Goal: Obtain resource: Obtain resource

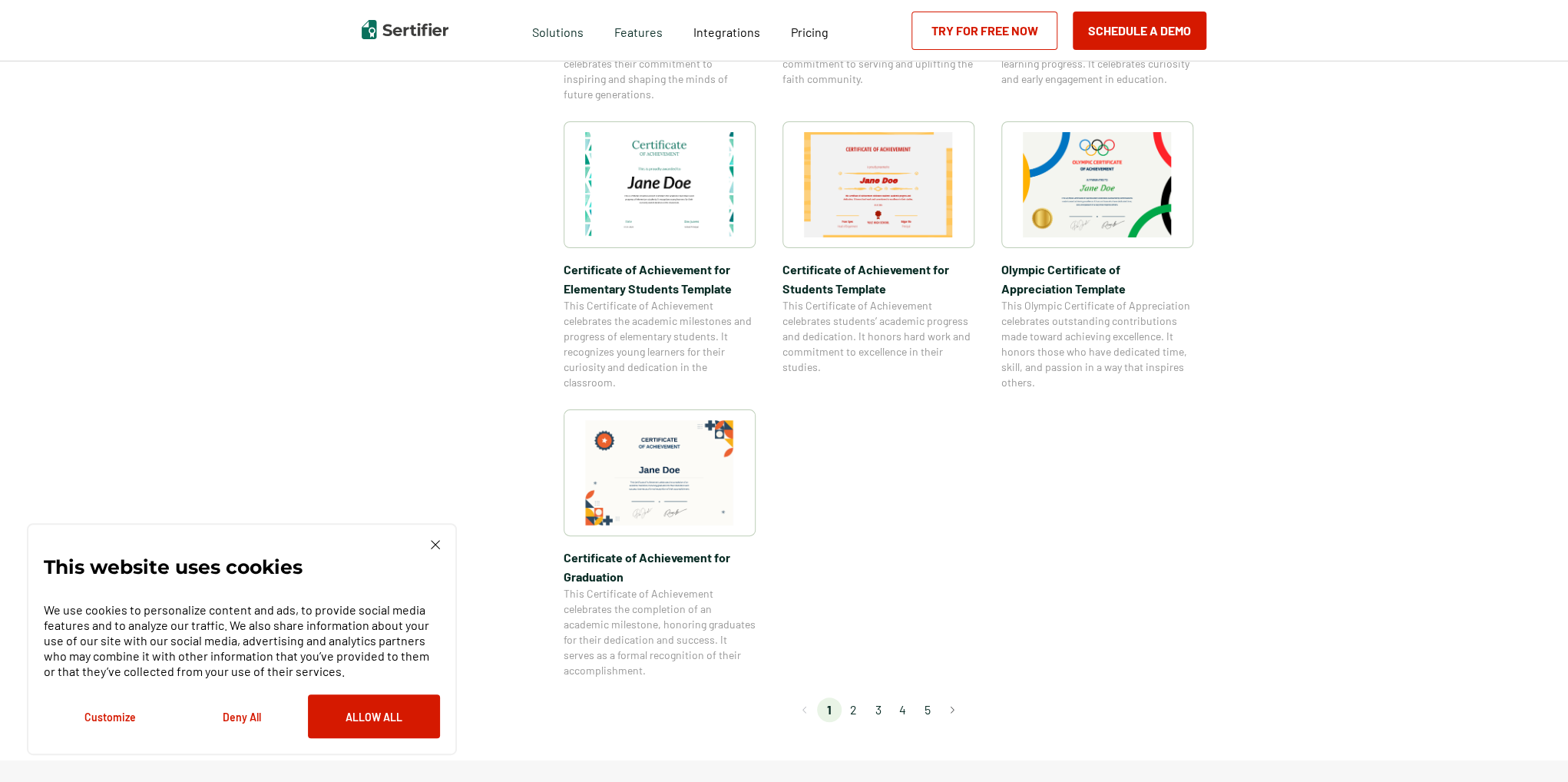
scroll to position [1075, 0]
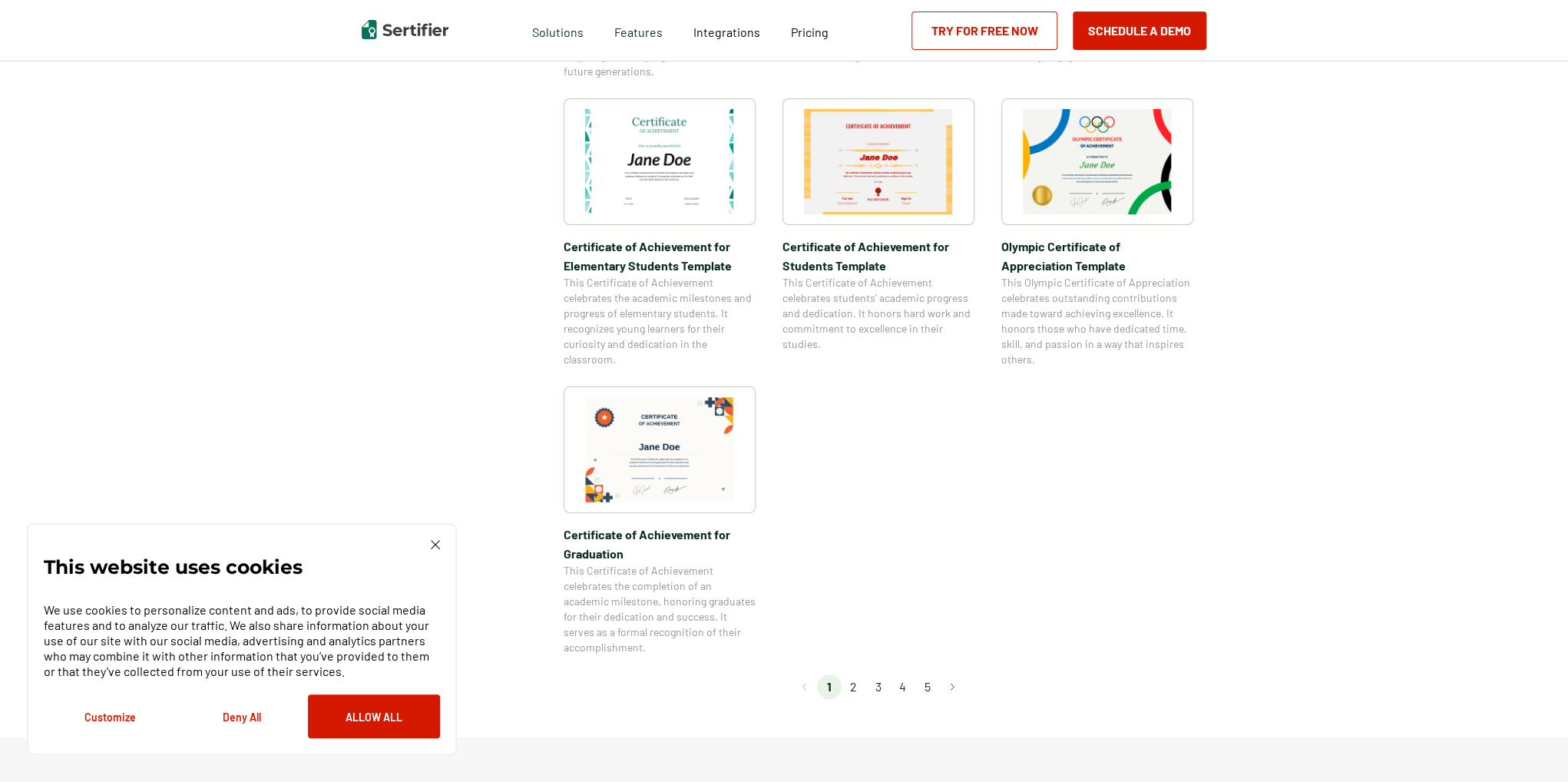
click at [856, 689] on li "2" at bounding box center [853, 686] width 24 height 24
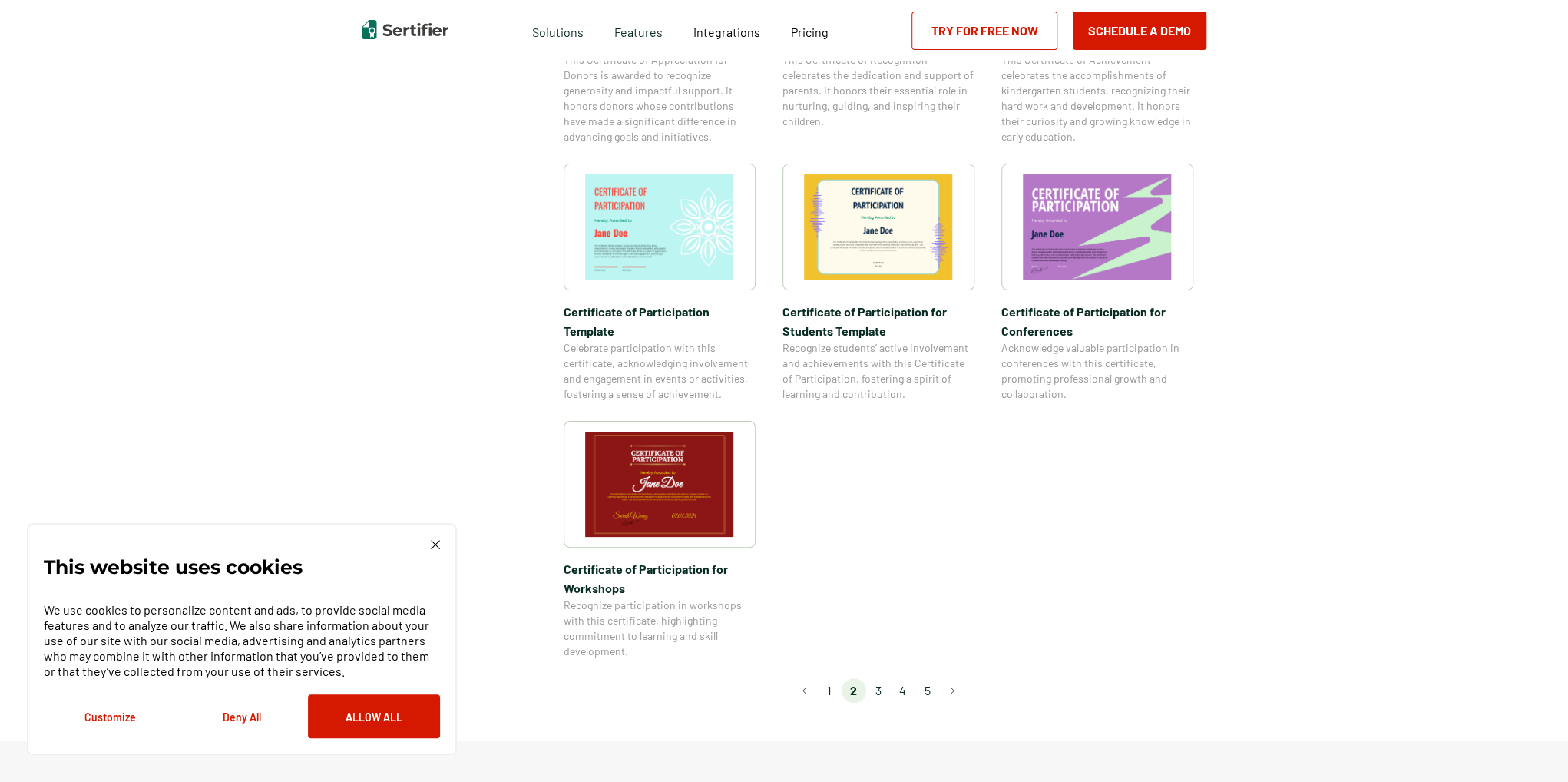
click at [882, 678] on li "3" at bounding box center [878, 690] width 24 height 24
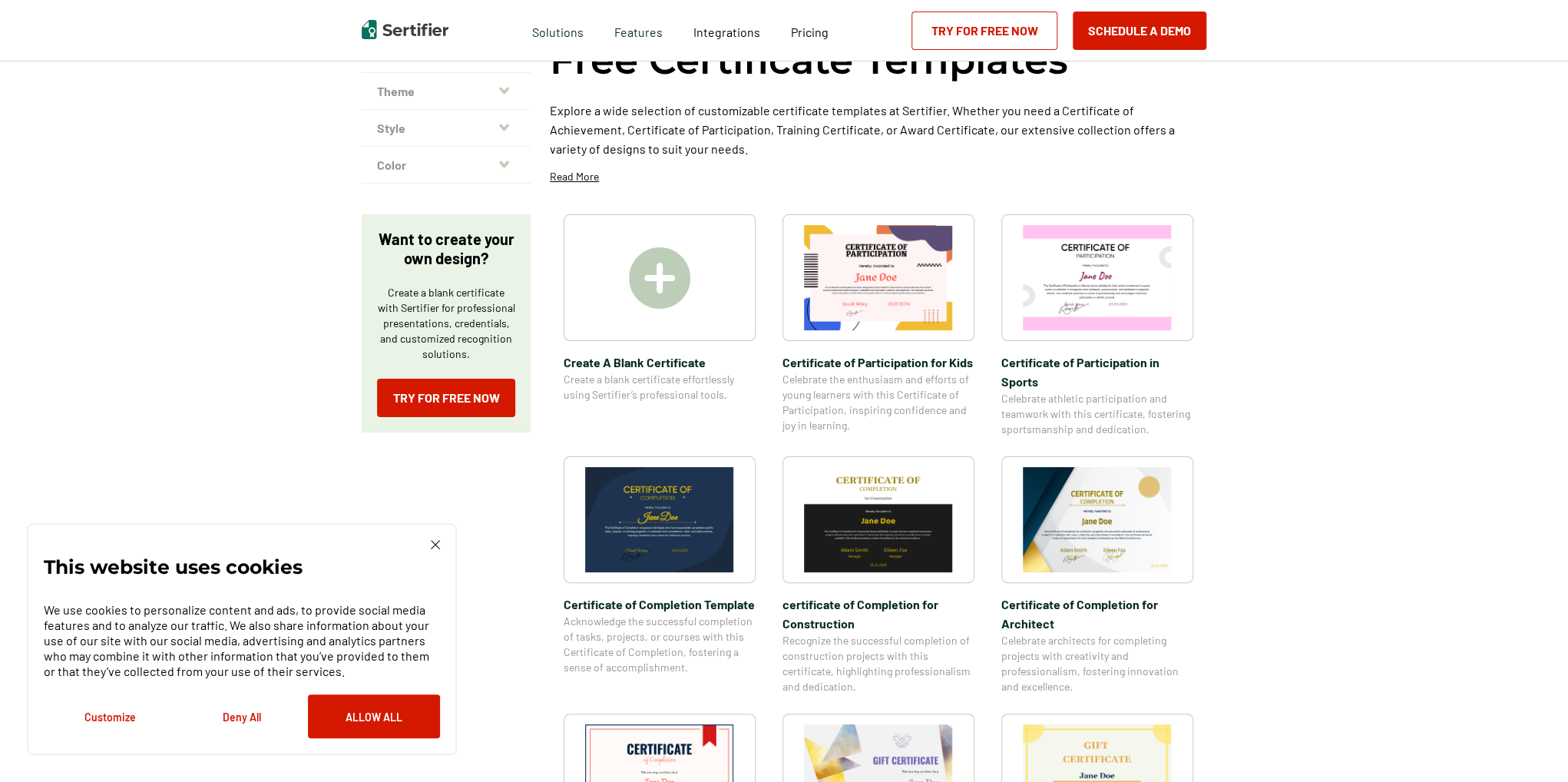
scroll to position [154, 0]
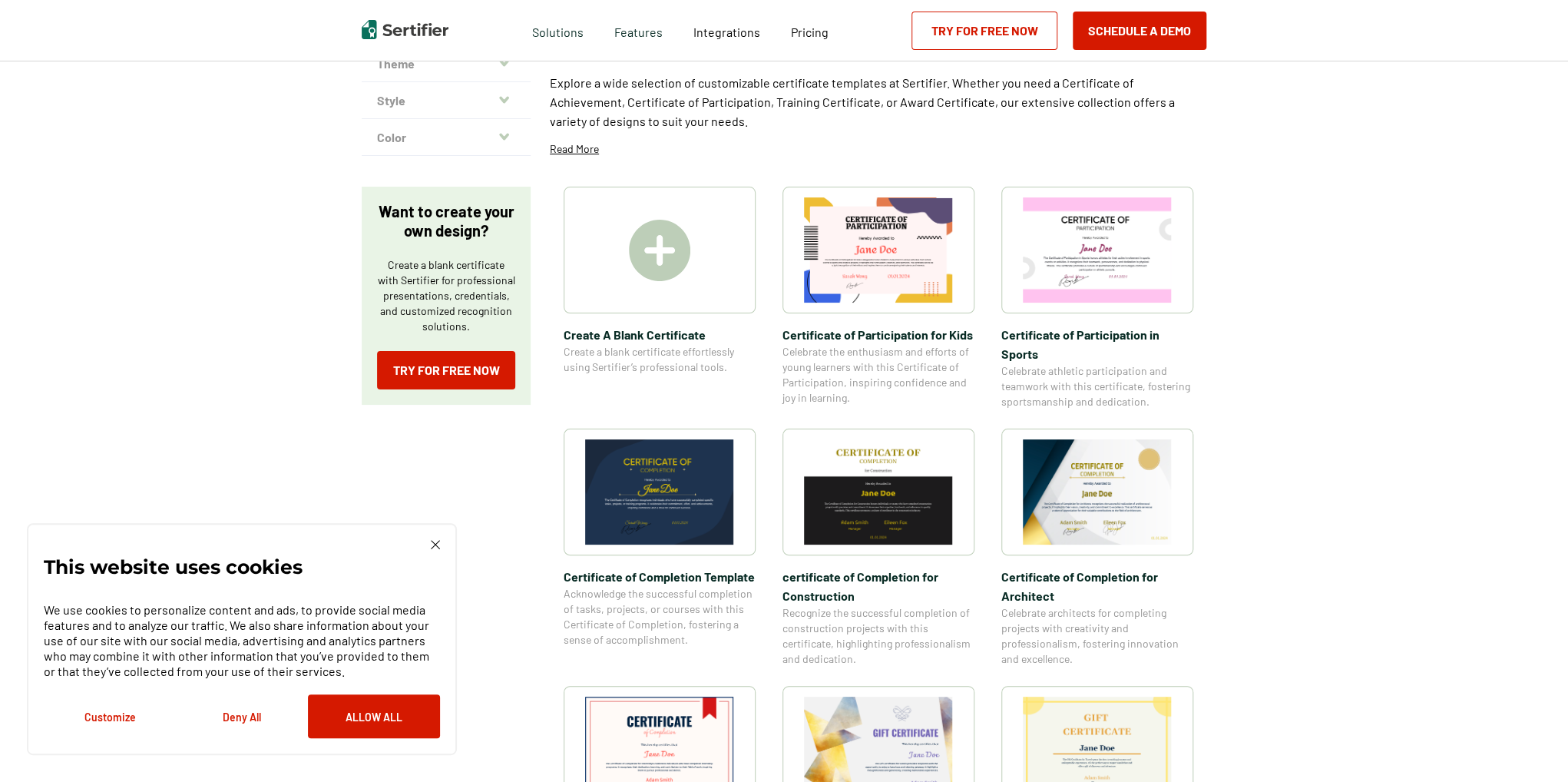
click at [1101, 488] on img at bounding box center [1097, 492] width 149 height 105
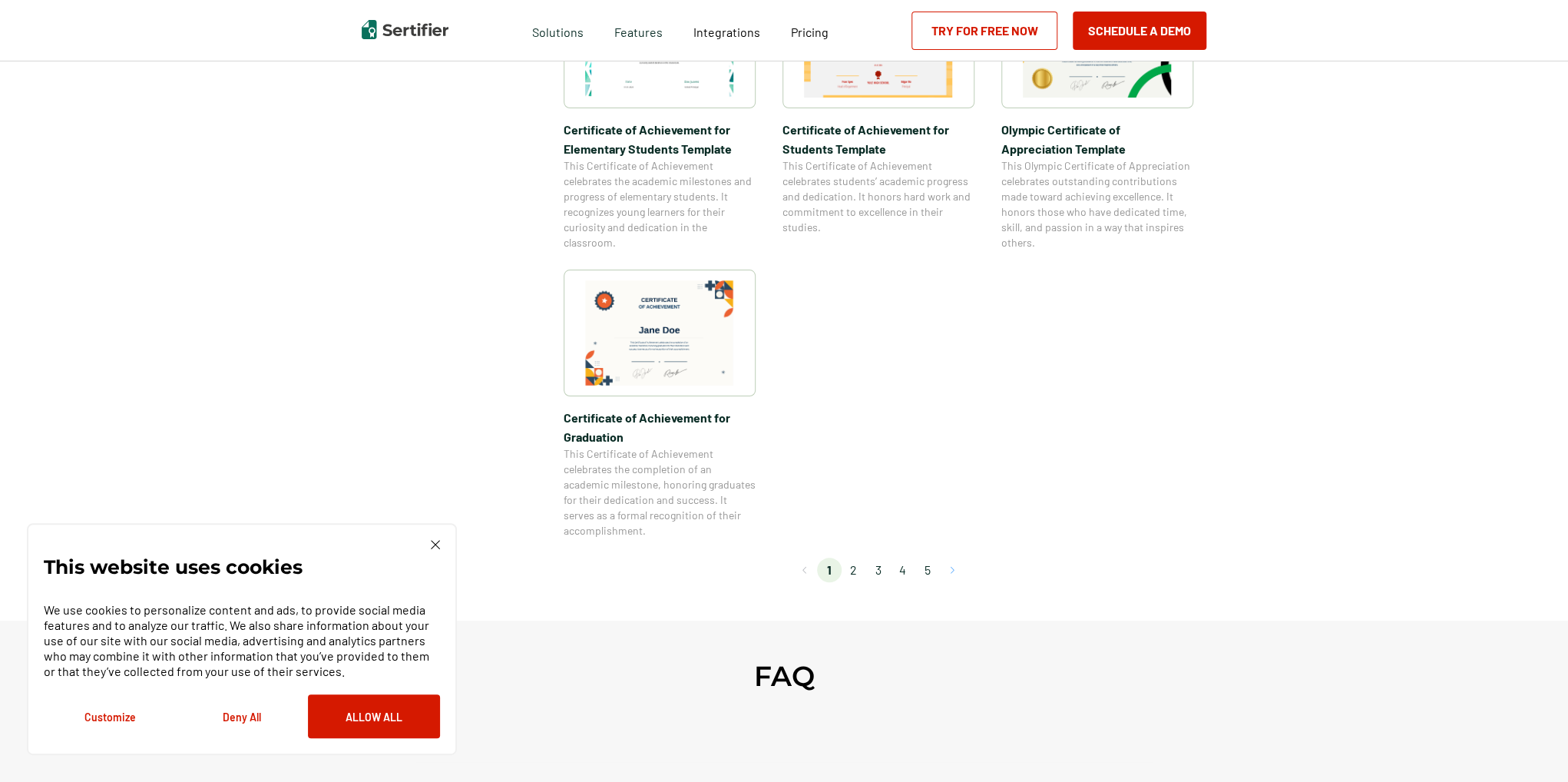
scroll to position [1229, 0]
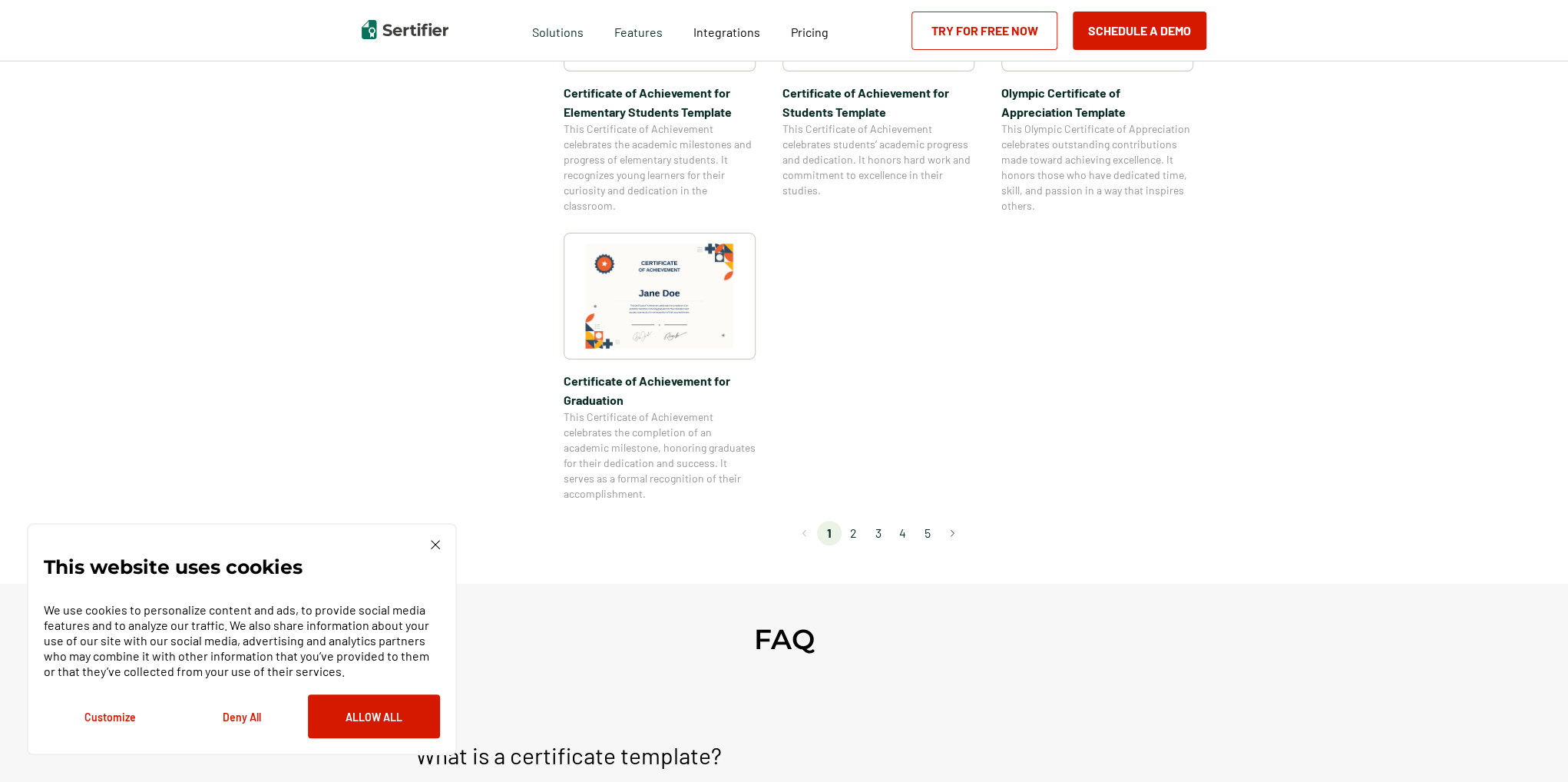
click at [878, 533] on li "3" at bounding box center [878, 533] width 24 height 24
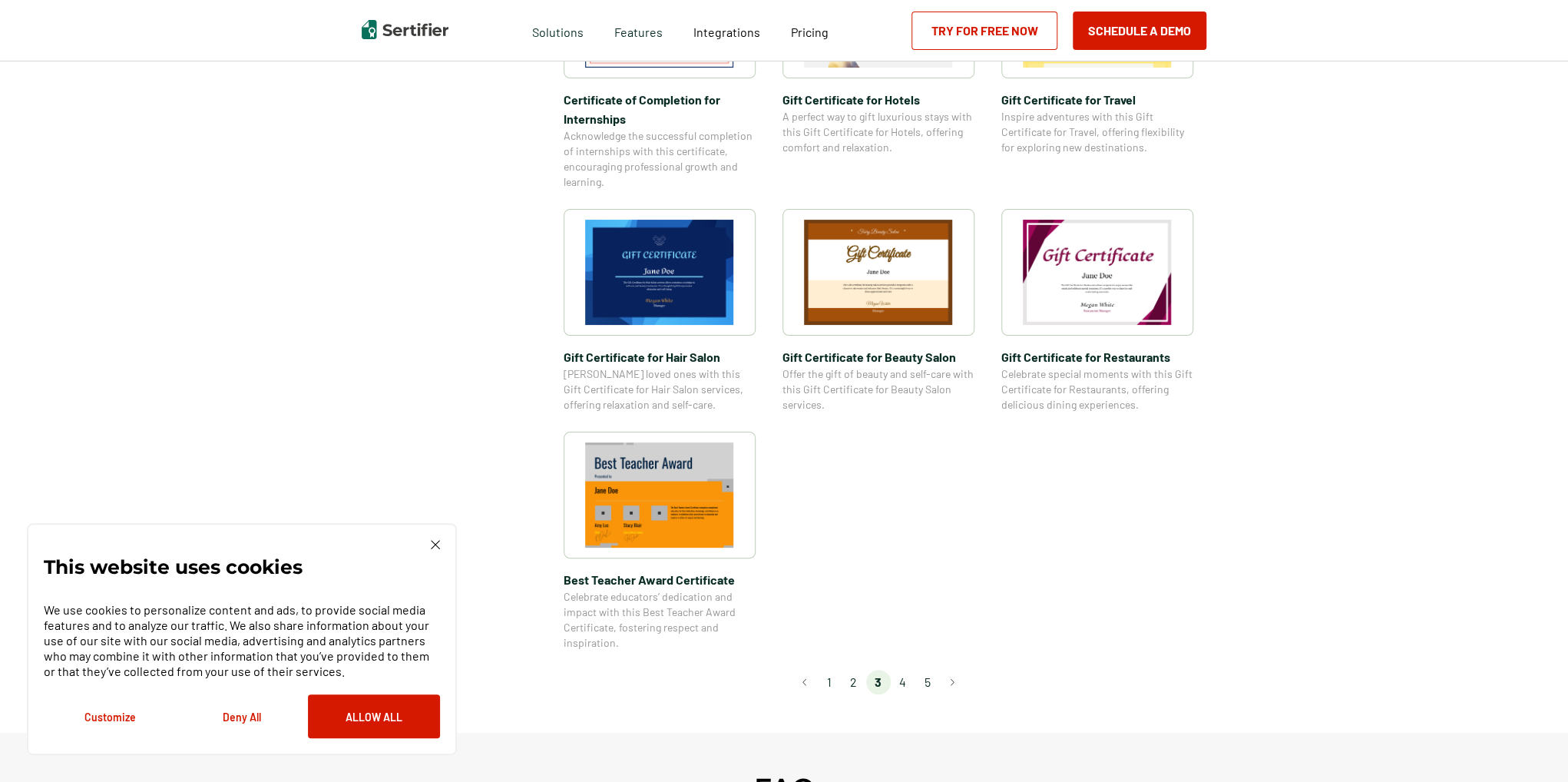
scroll to position [922, 0]
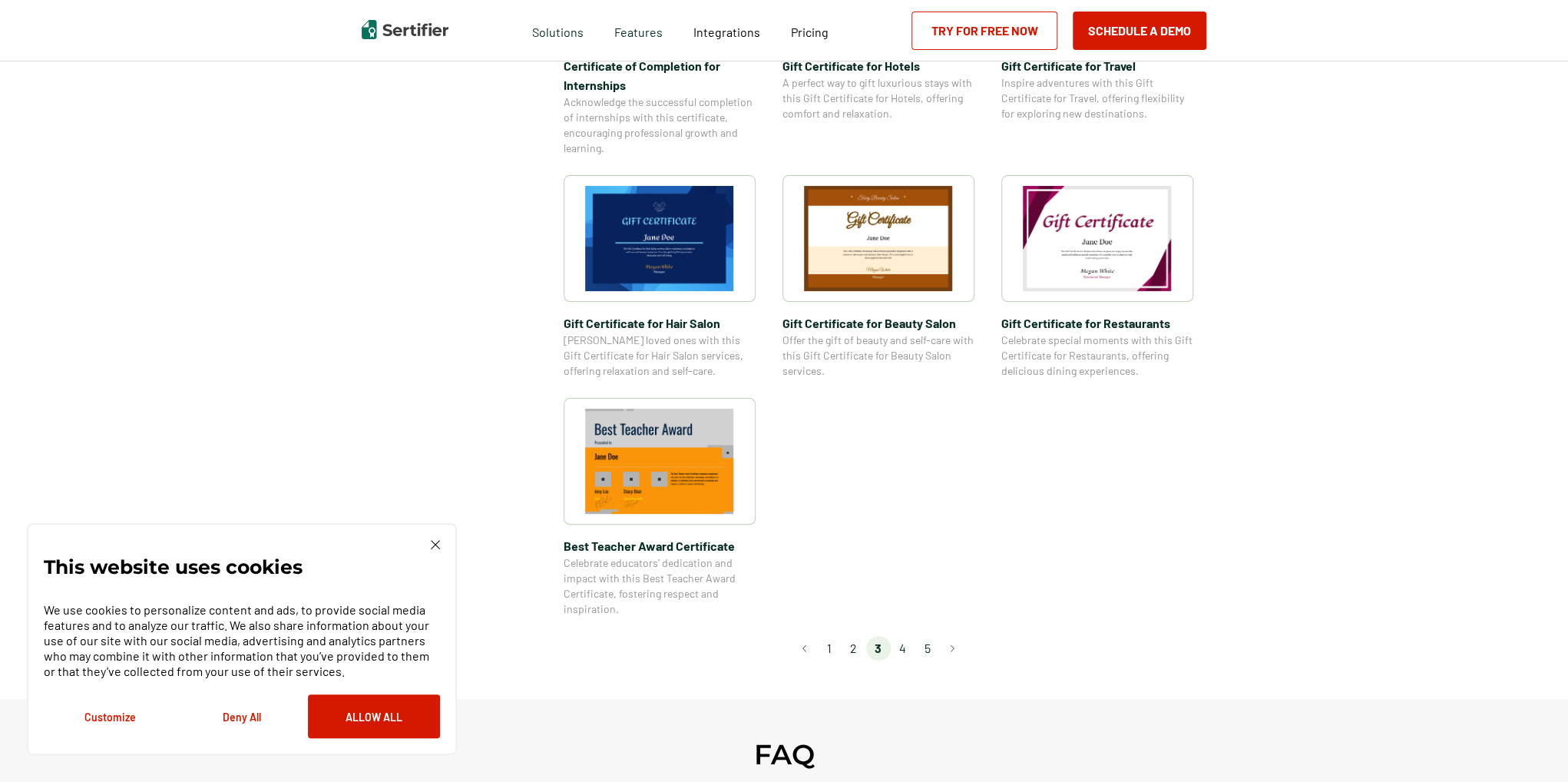
click at [902, 654] on li "4" at bounding box center [903, 648] width 24 height 24
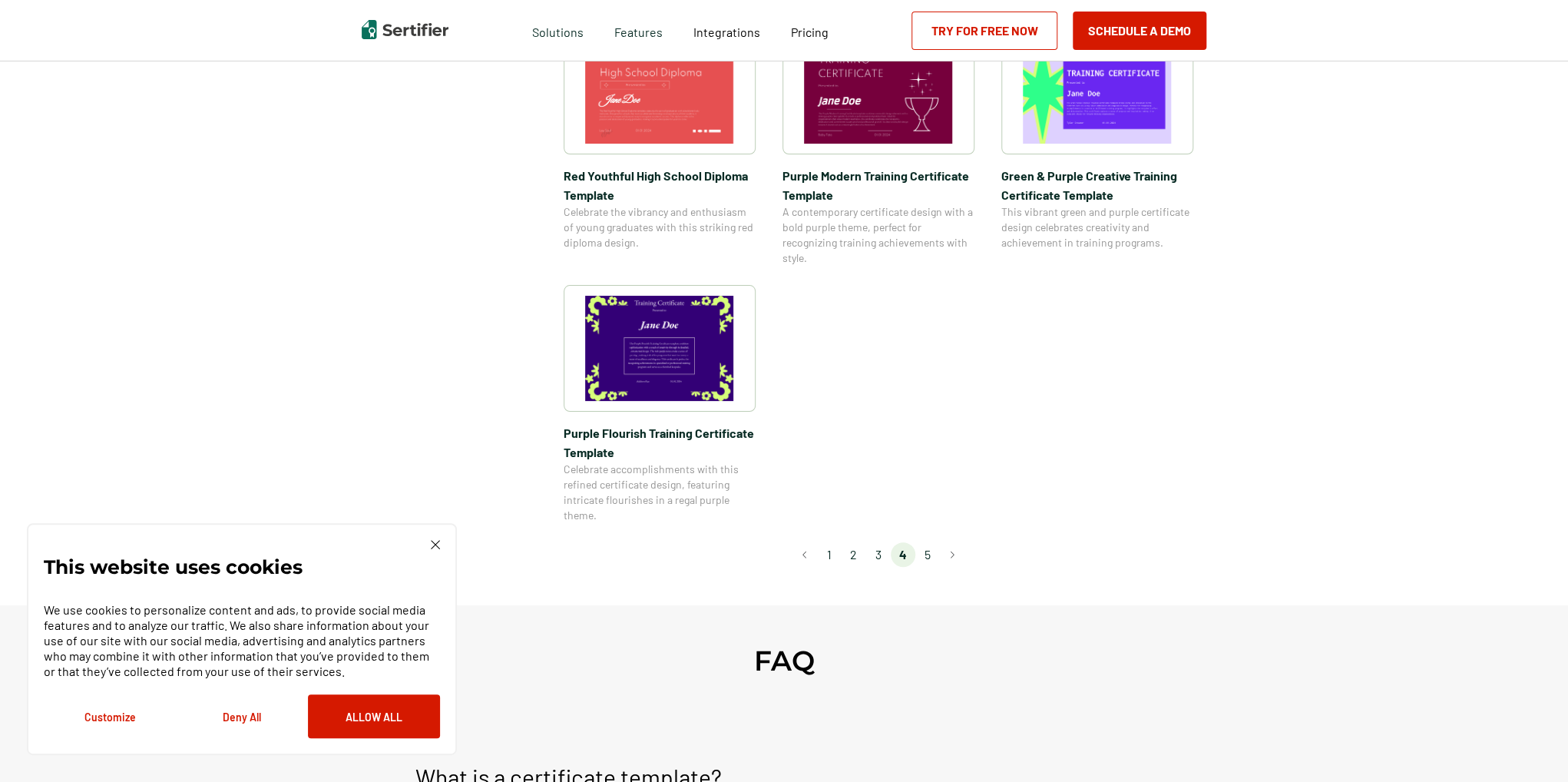
scroll to position [1075, 0]
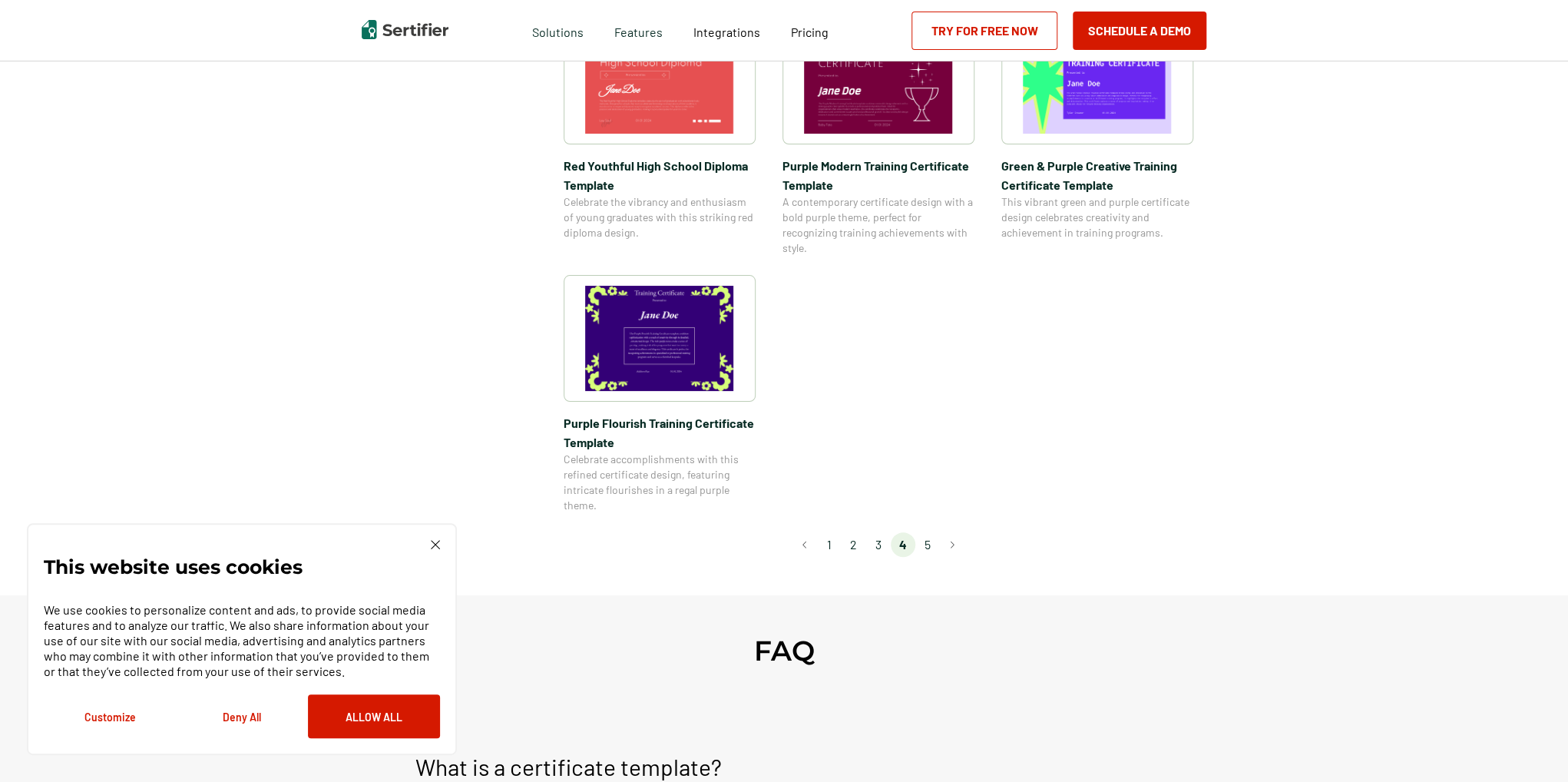
click at [926, 547] on li "5" at bounding box center [927, 544] width 24 height 24
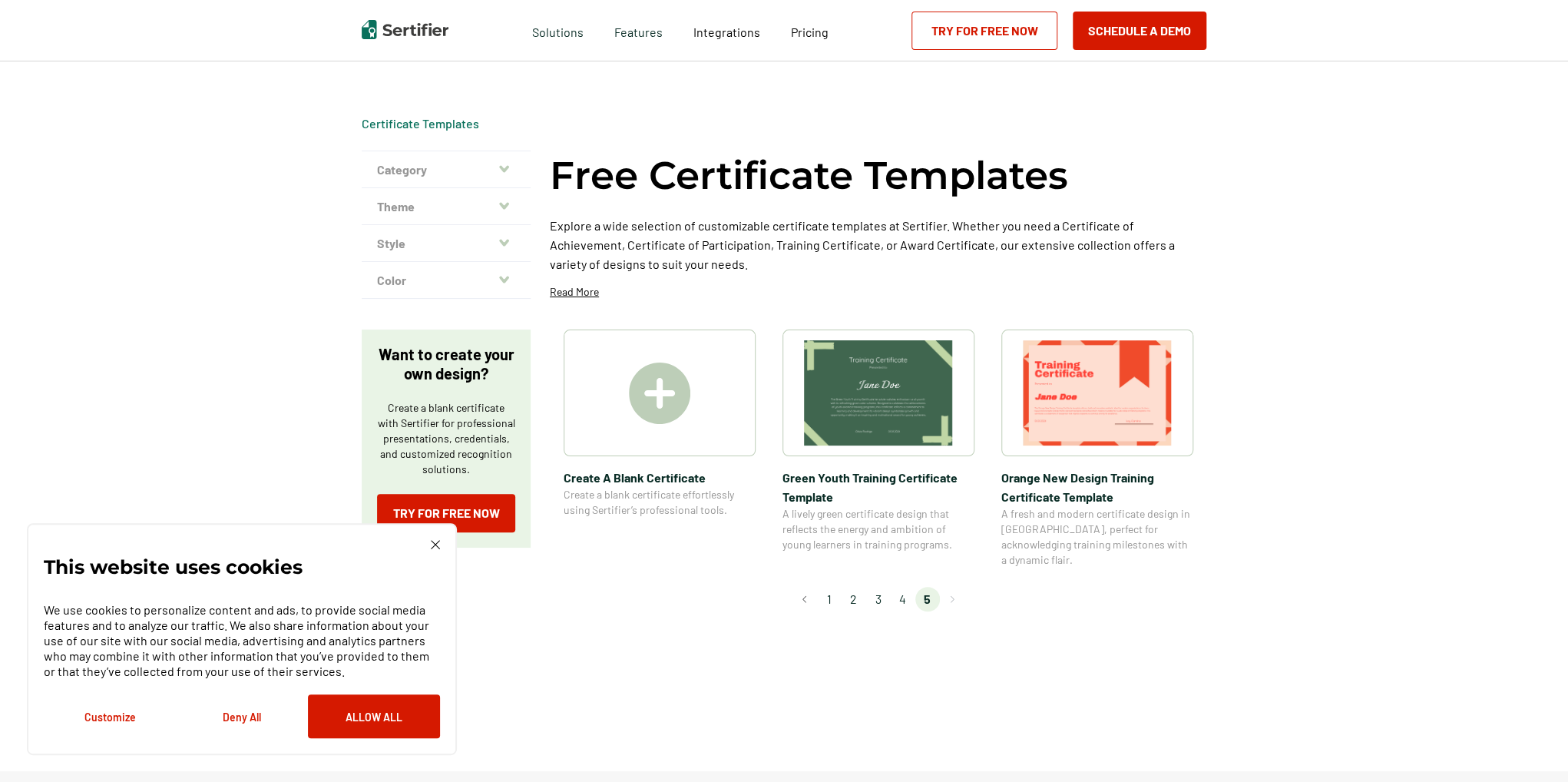
scroll to position [0, 0]
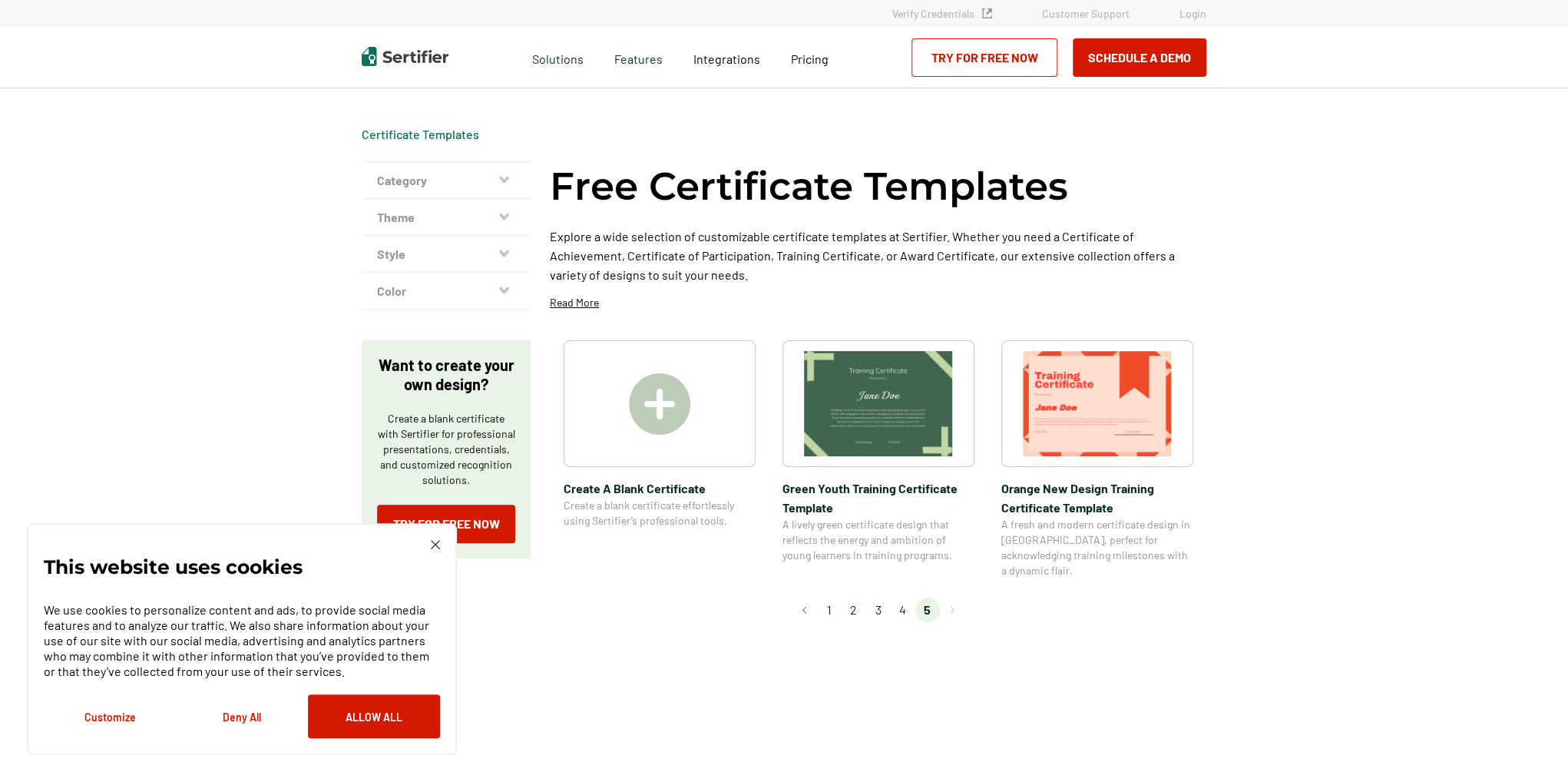
click at [1089, 416] on img at bounding box center [1097, 403] width 149 height 105
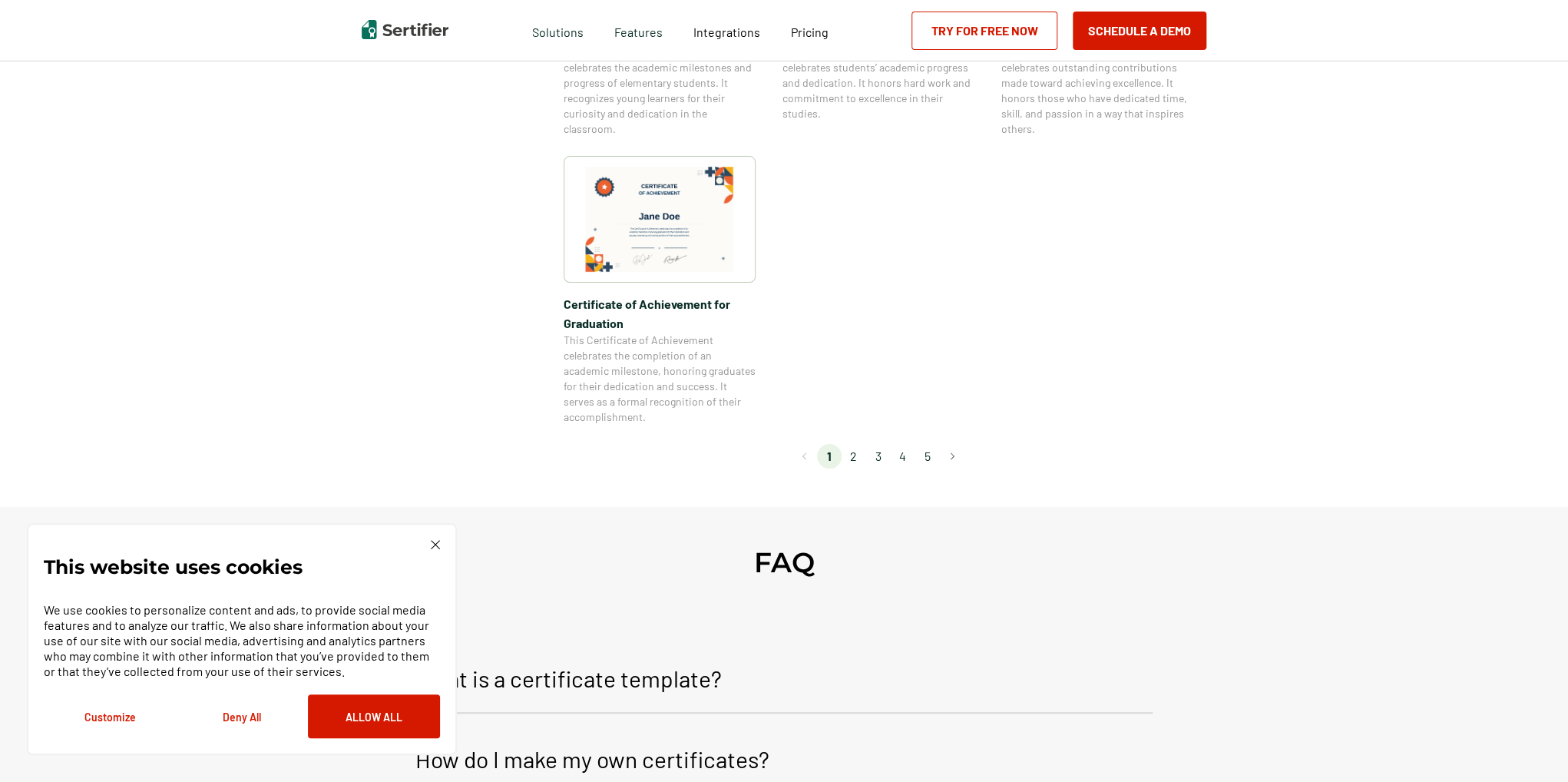
scroll to position [1382, 0]
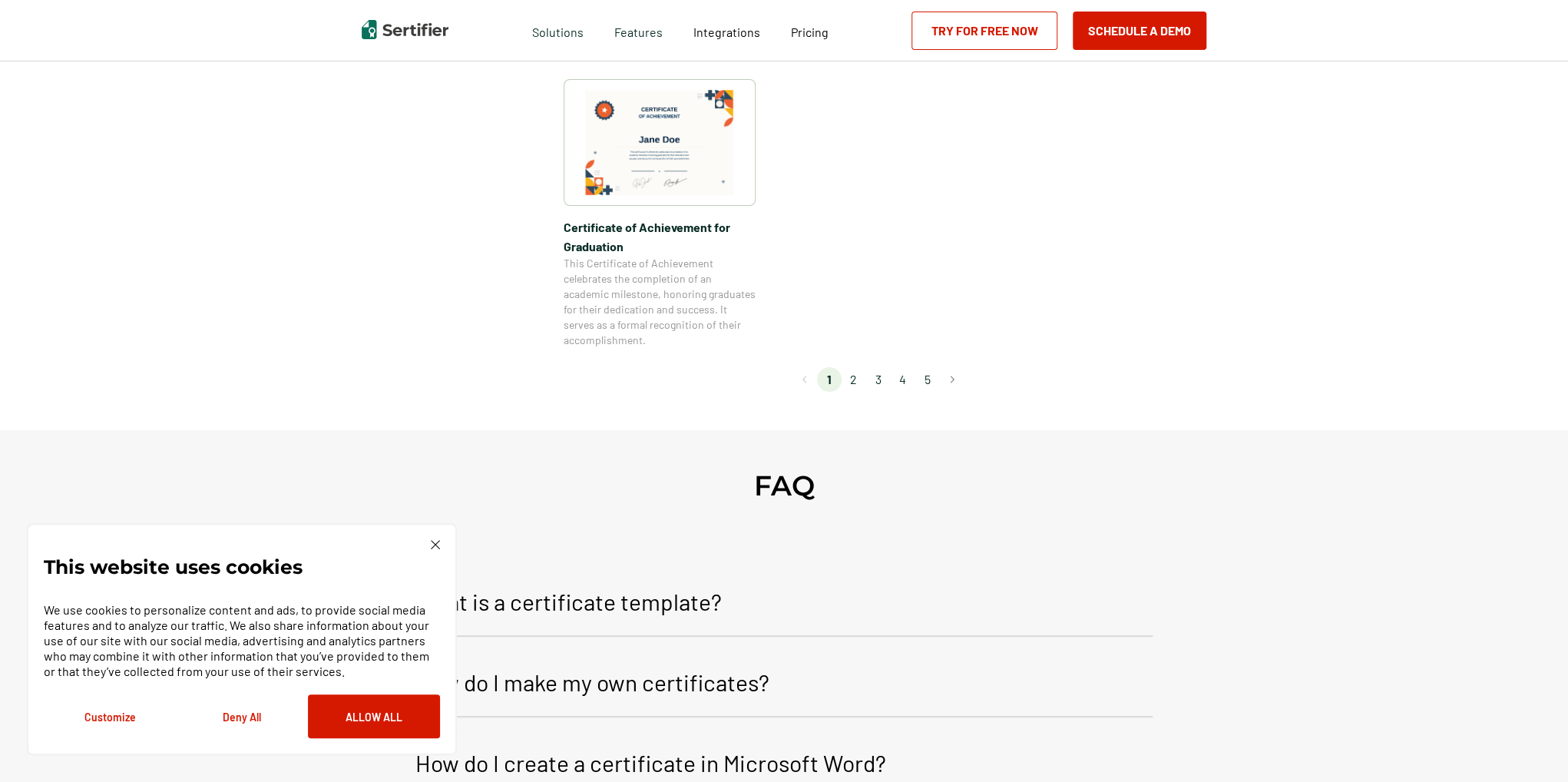
click at [857, 384] on li "2" at bounding box center [853, 379] width 24 height 24
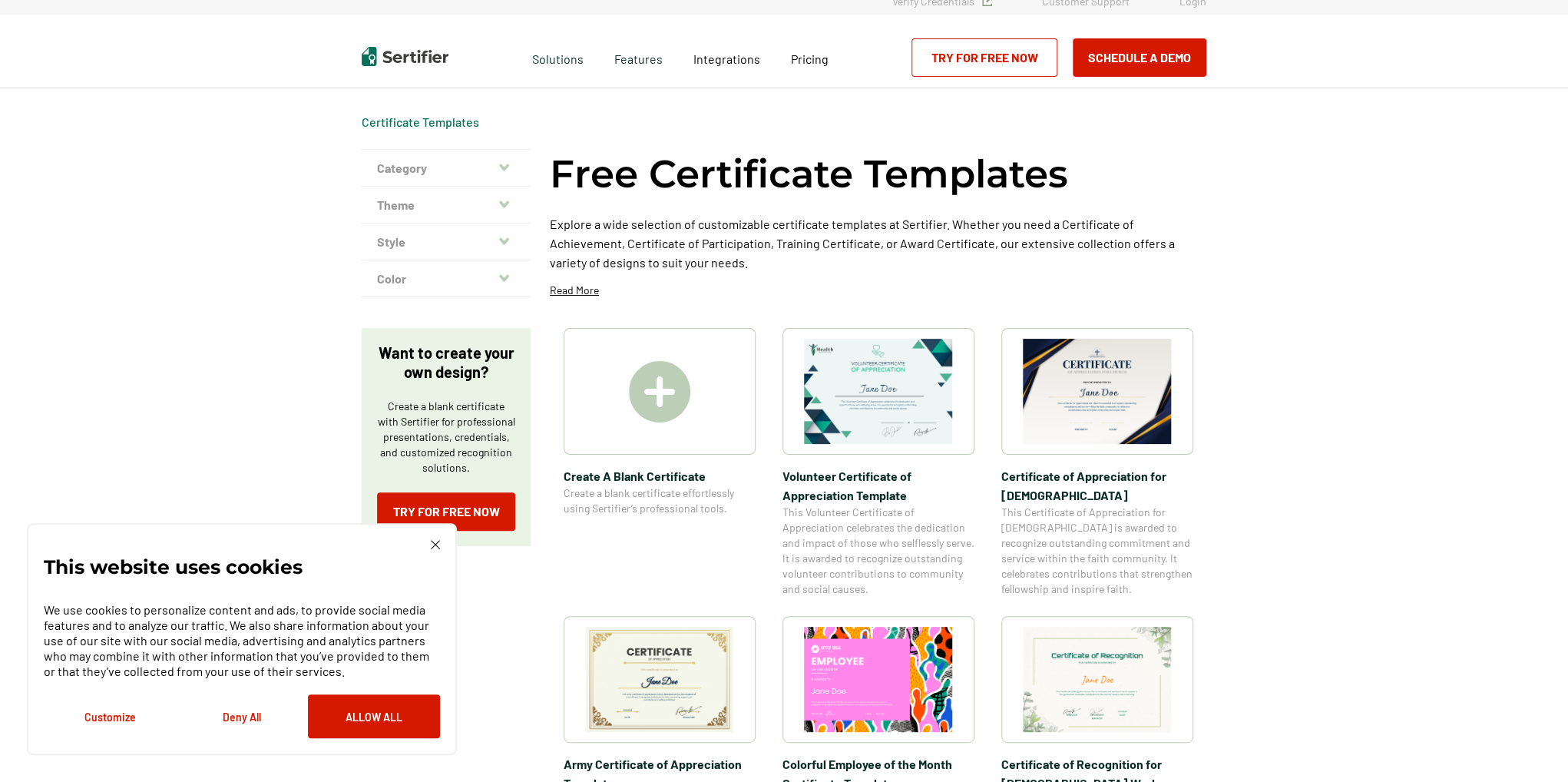
scroll to position [0, 0]
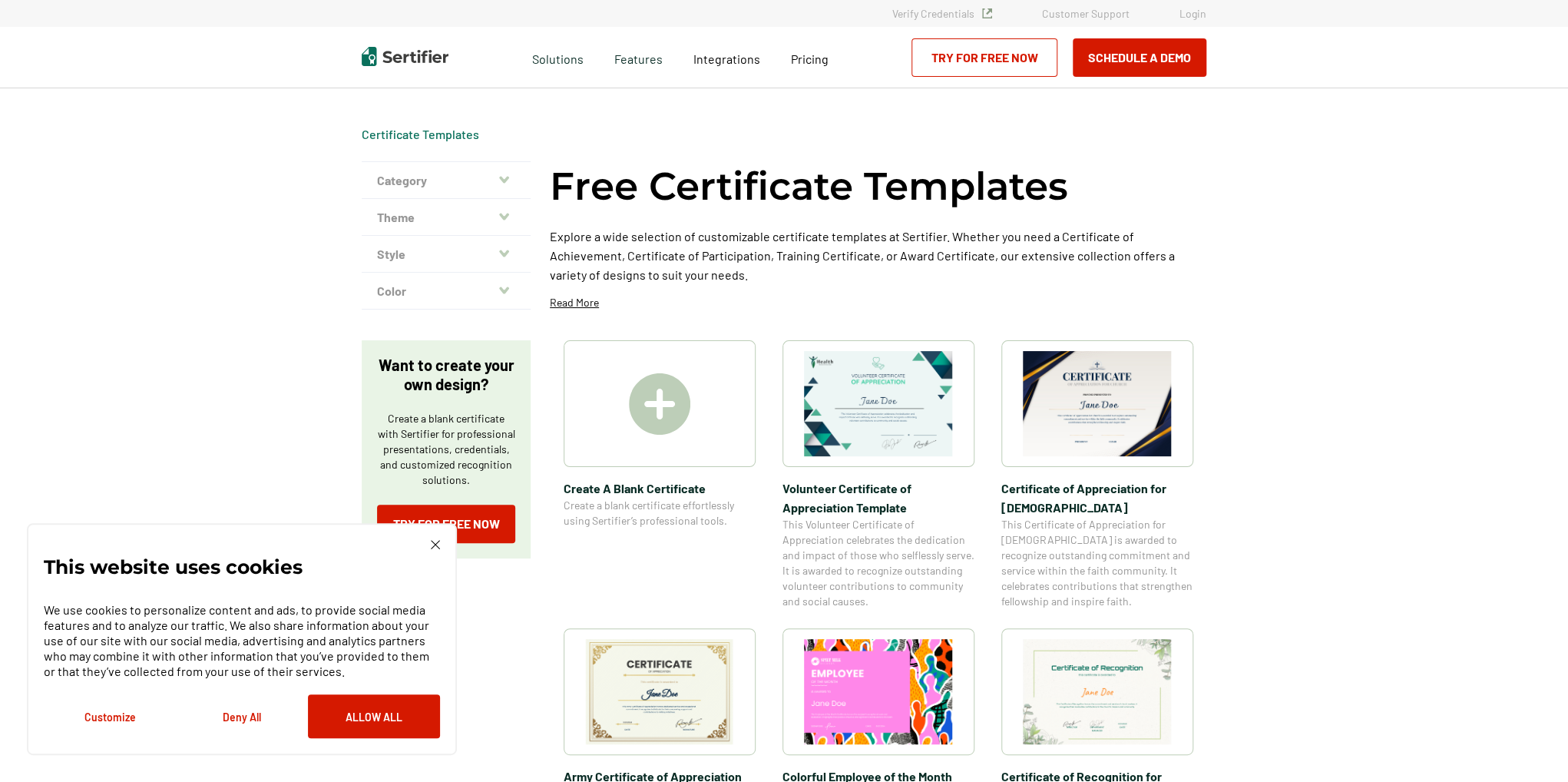
click at [1100, 409] on img at bounding box center [1097, 403] width 149 height 105
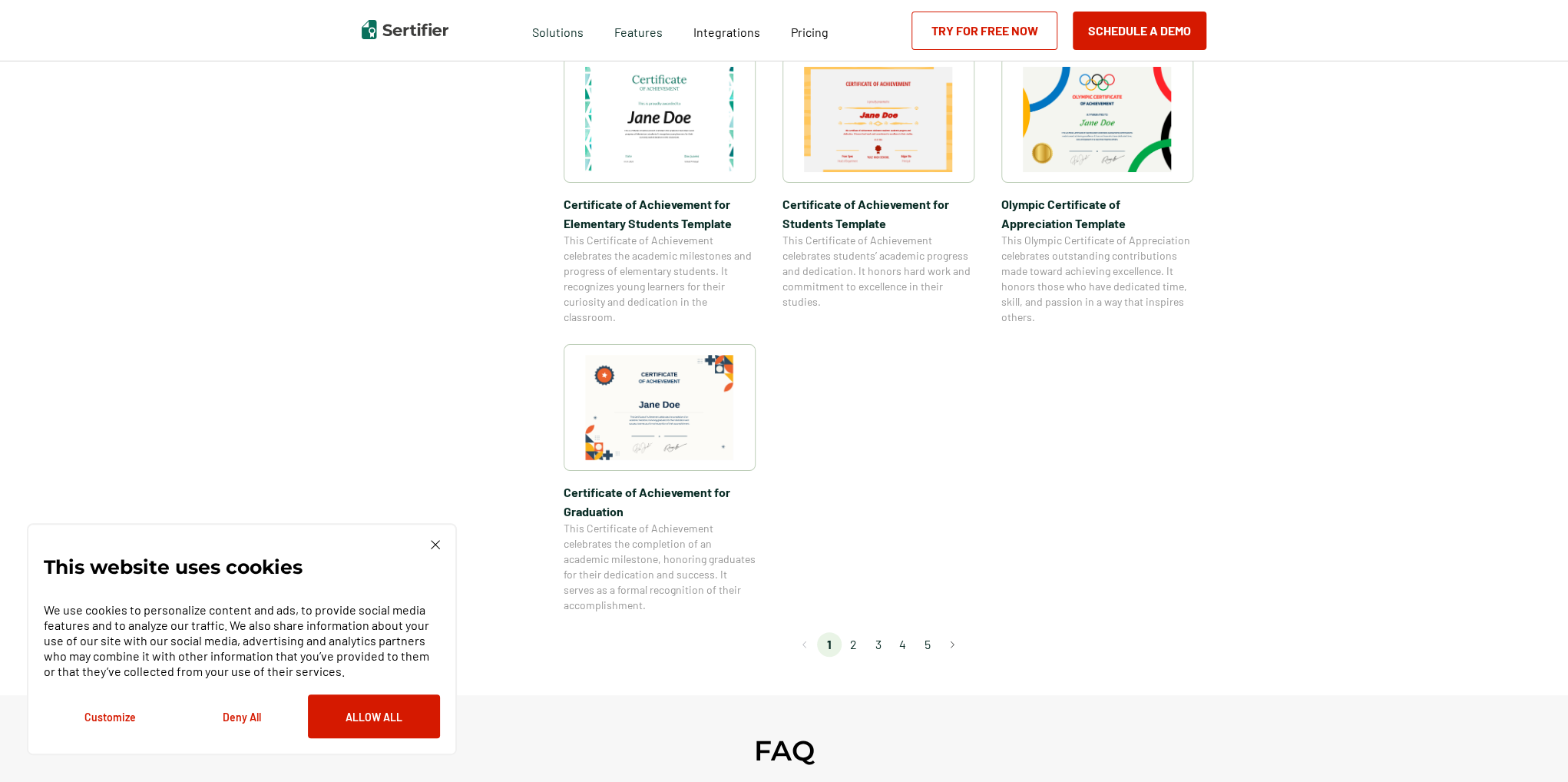
scroll to position [1152, 0]
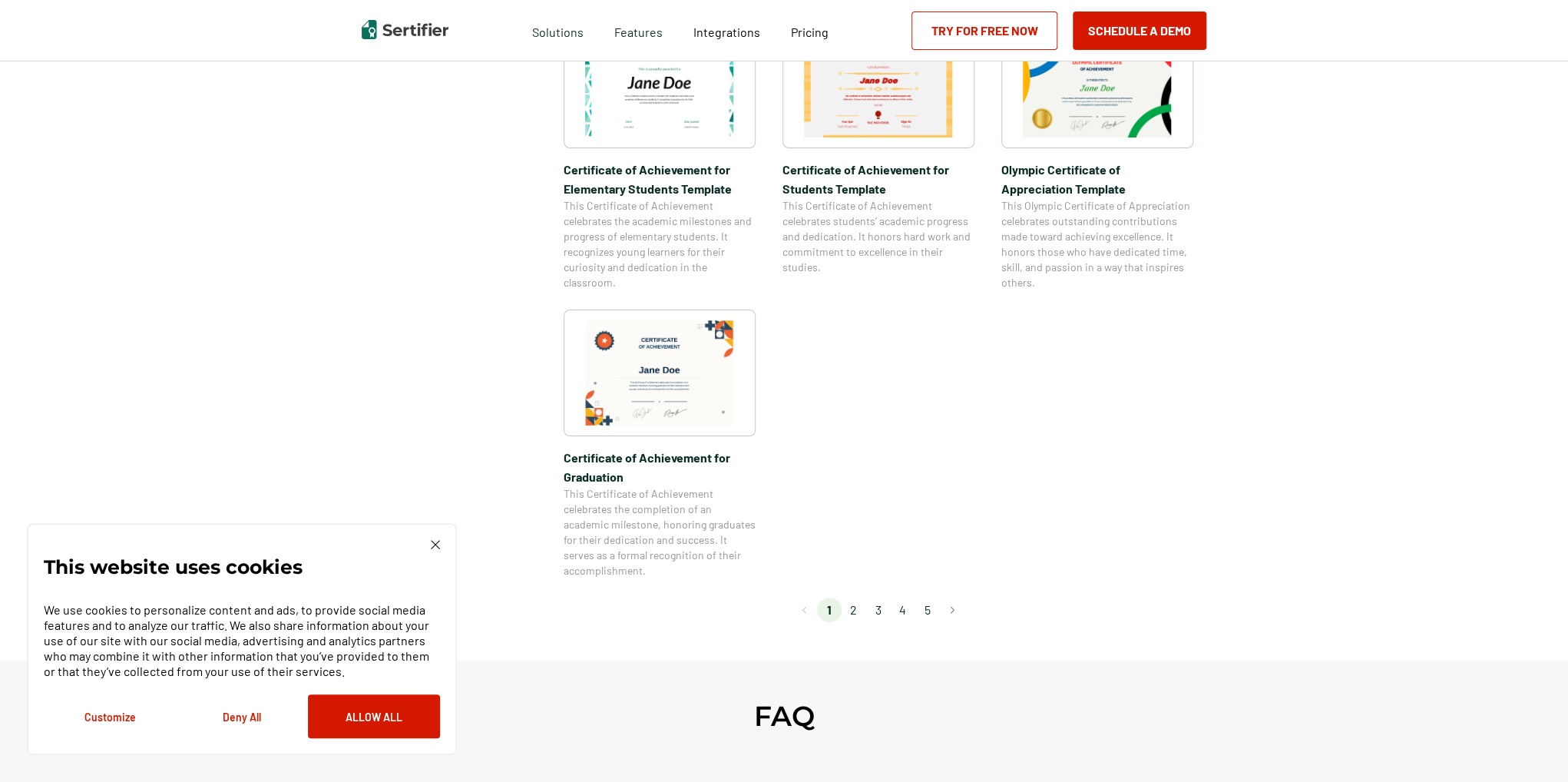
click at [854, 611] on li "2" at bounding box center [853, 609] width 24 height 24
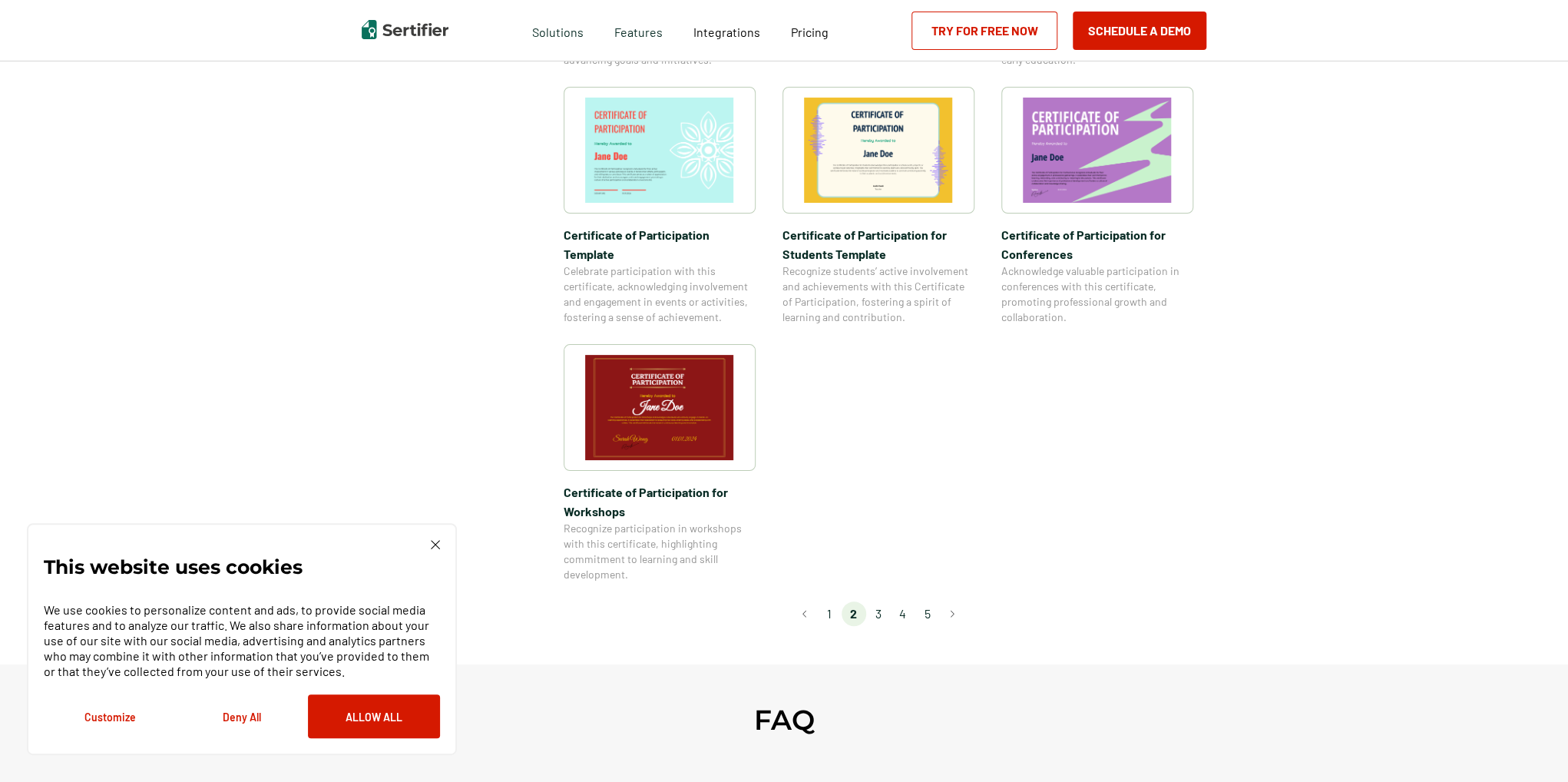
click at [879, 602] on li "3" at bounding box center [878, 613] width 24 height 24
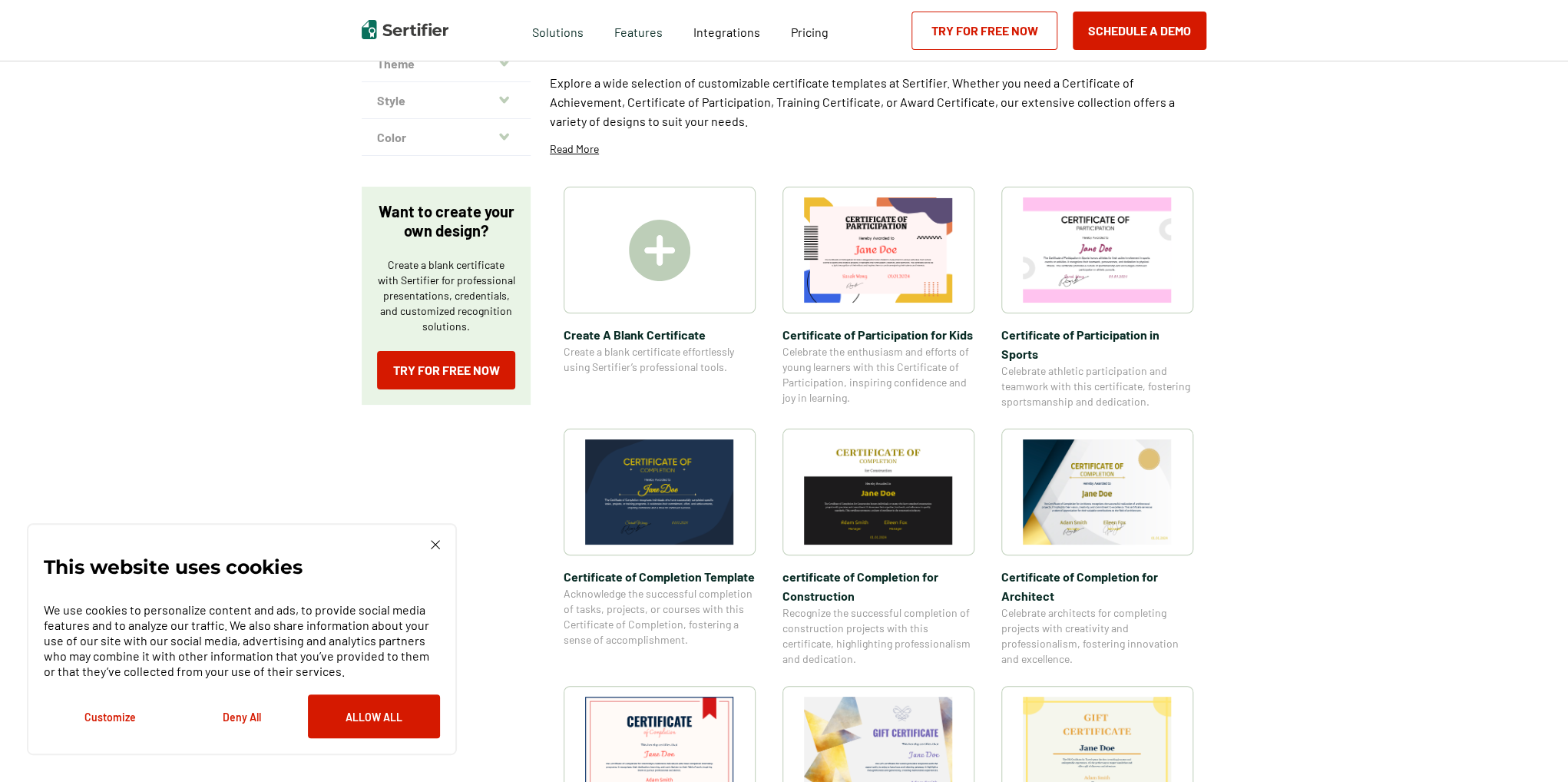
scroll to position [231, 0]
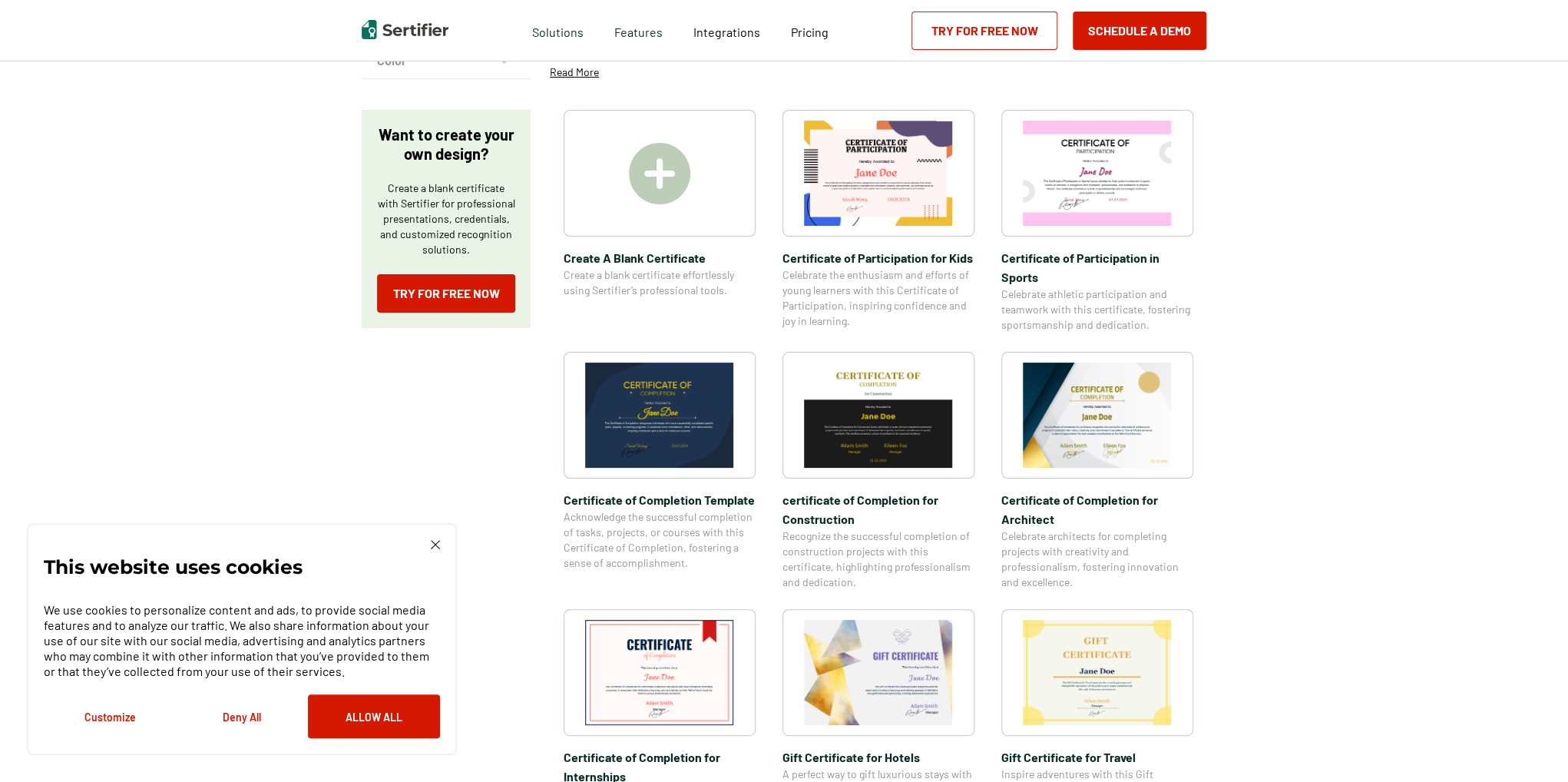
click at [1072, 495] on span "Certificate of Completion​ for Architect" at bounding box center [1097, 509] width 192 height 38
